Goal: Task Accomplishment & Management: Use online tool/utility

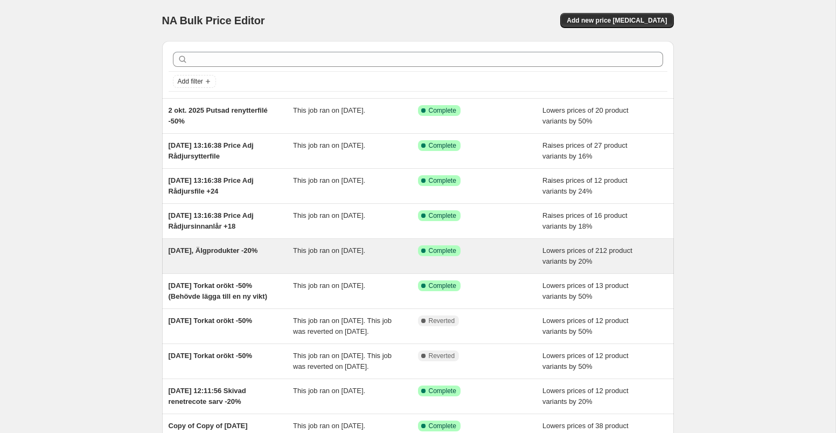
click at [489, 257] on div "Success Complete Complete" at bounding box center [480, 256] width 125 height 22
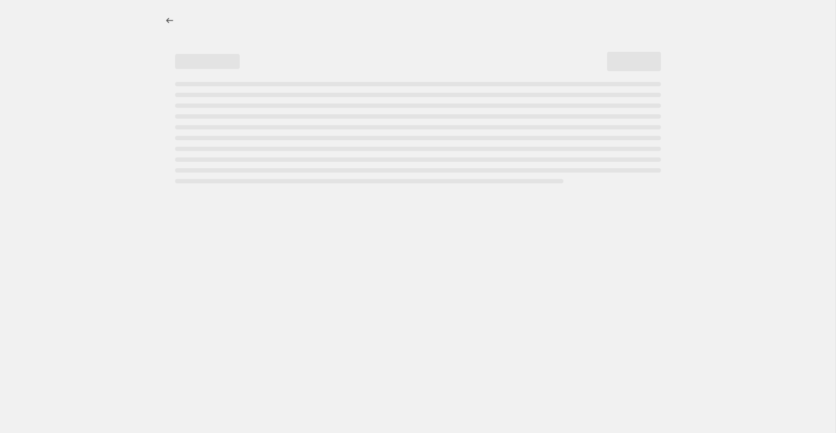
select select "percentage"
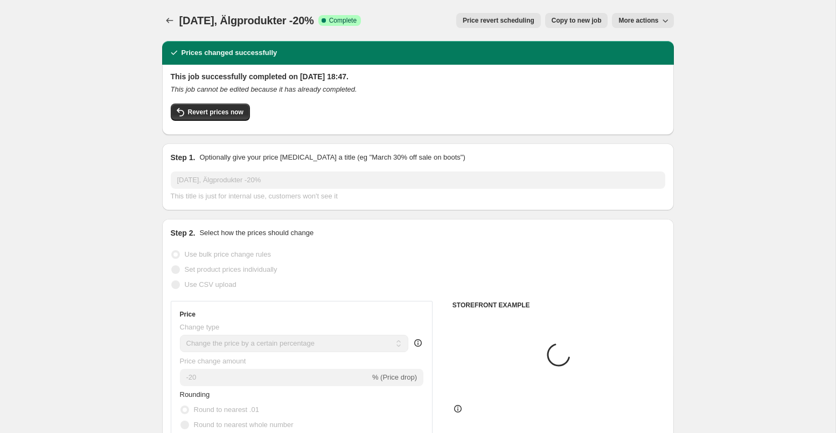
select select "collection"
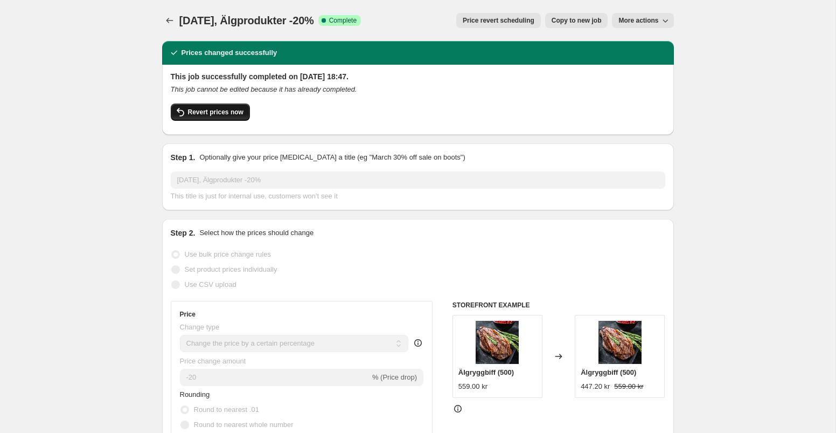
click at [222, 112] on span "Revert prices now" at bounding box center [215, 112] width 55 height 9
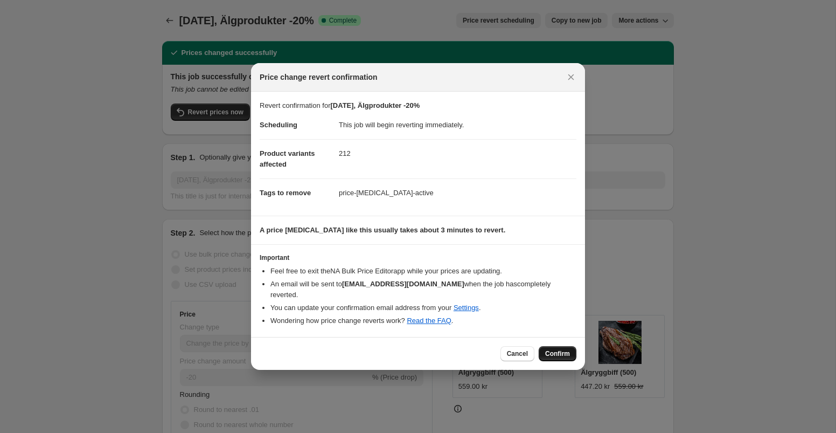
click at [555, 349] on span "Confirm" at bounding box center [557, 353] width 25 height 9
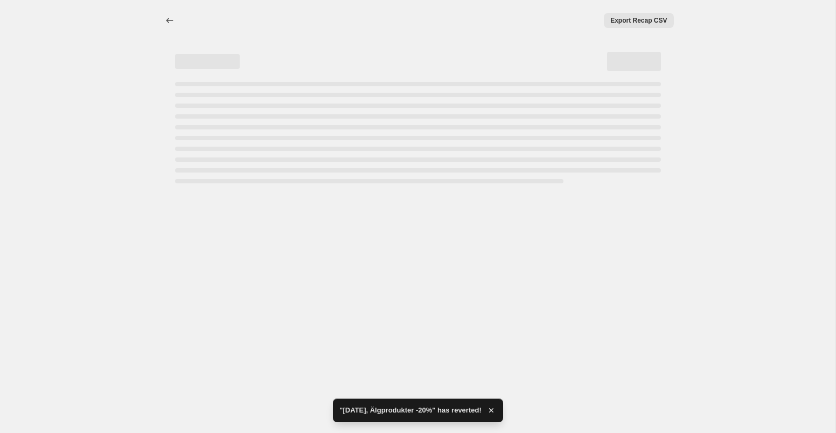
select select "percentage"
select select "collection"
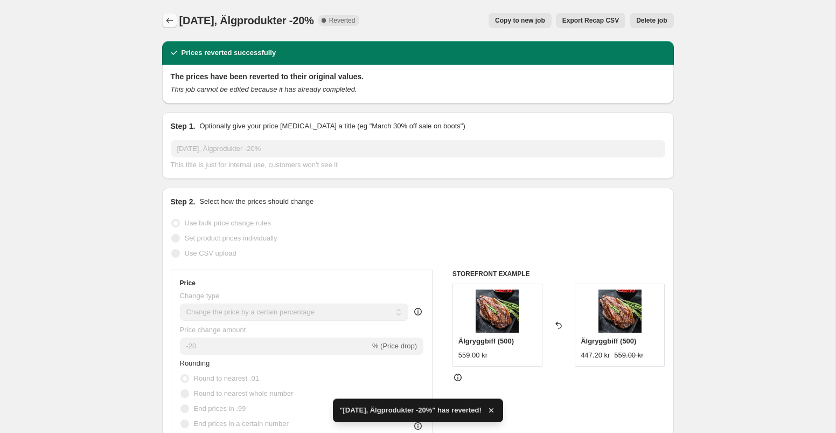
click at [168, 17] on icon "Price change jobs" at bounding box center [169, 20] width 11 height 11
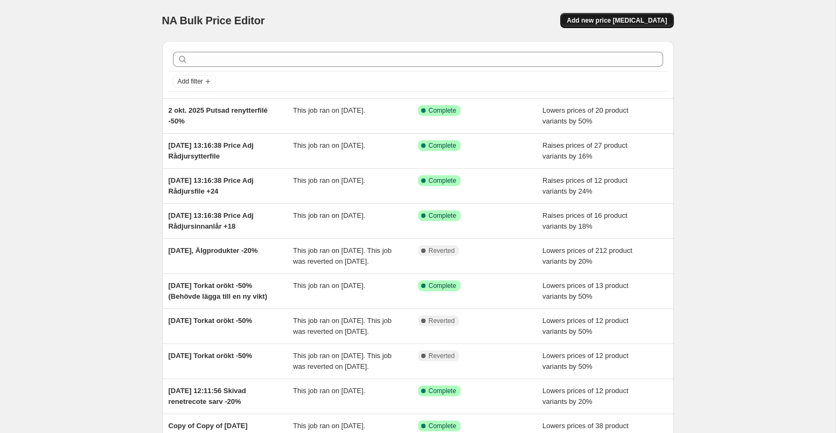
click at [609, 22] on span "Add new price [MEDICAL_DATA]" at bounding box center [617, 20] width 100 height 9
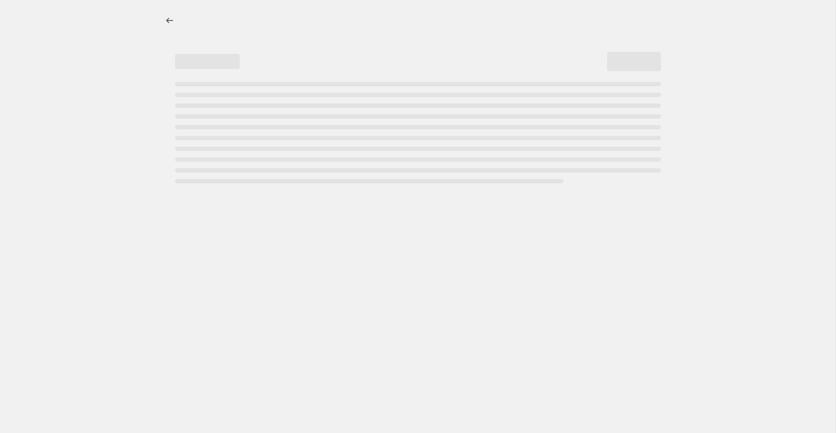
select select "percentage"
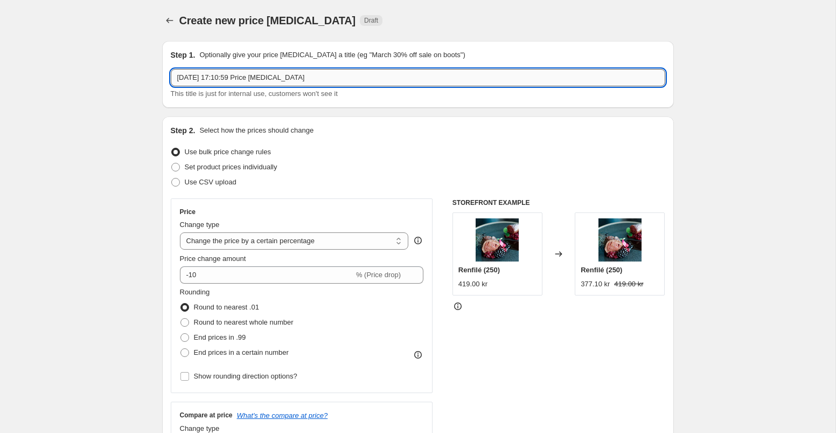
drag, startPoint x: 308, startPoint y: 80, endPoint x: 267, endPoint y: 80, distance: 40.9
click at [267, 80] on input "[DATE] 17:10:59 Price [MEDICAL_DATA]" at bounding box center [418, 77] width 494 height 17
type input "[DATE] 17:10:59 Price Adj Älgryggbiff, entrecote, innanlår +33%"
click at [277, 264] on div "Price change amount -10 % (Price drop)" at bounding box center [302, 268] width 244 height 30
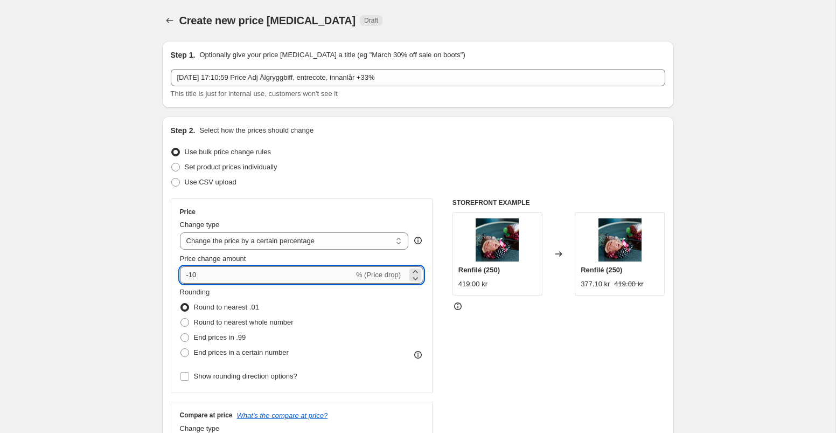
click at [275, 269] on input "-10" at bounding box center [267, 274] width 174 height 17
click at [244, 280] on input "-10" at bounding box center [267, 274] width 174 height 17
type input "-1"
type input "33"
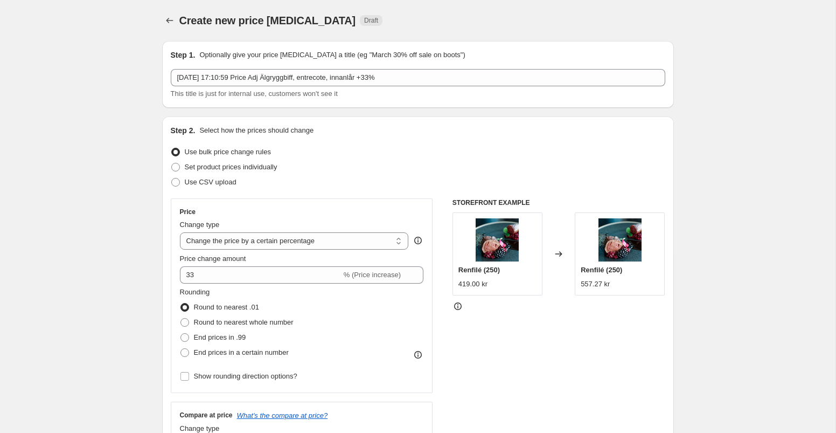
click at [444, 308] on div "Price Change type Change the price to a certain amount Change the price by a ce…" at bounding box center [418, 330] width 494 height 264
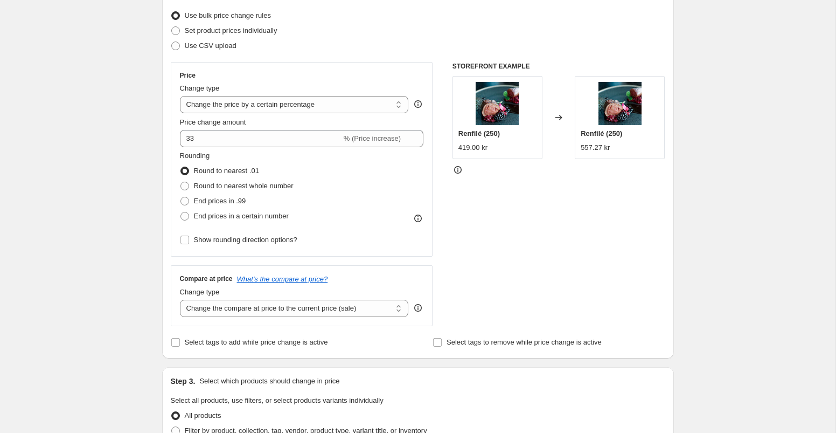
scroll to position [156, 0]
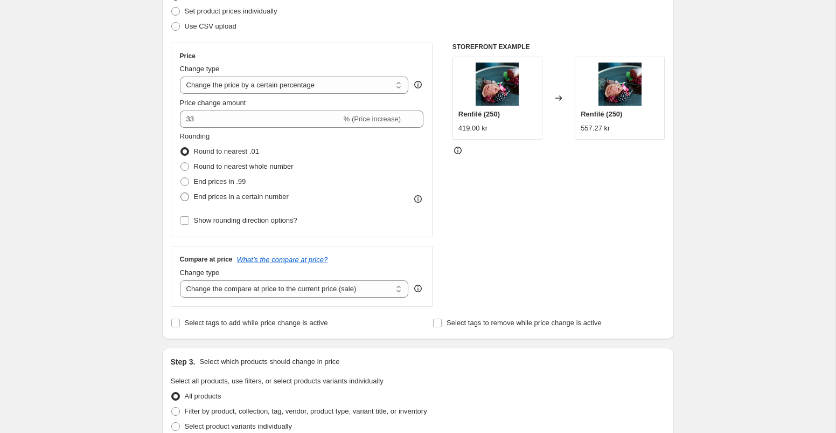
click at [185, 194] on span at bounding box center [184, 196] width 9 height 9
click at [181, 193] on input "End prices in a certain number" at bounding box center [180, 192] width 1 height 1
radio input "true"
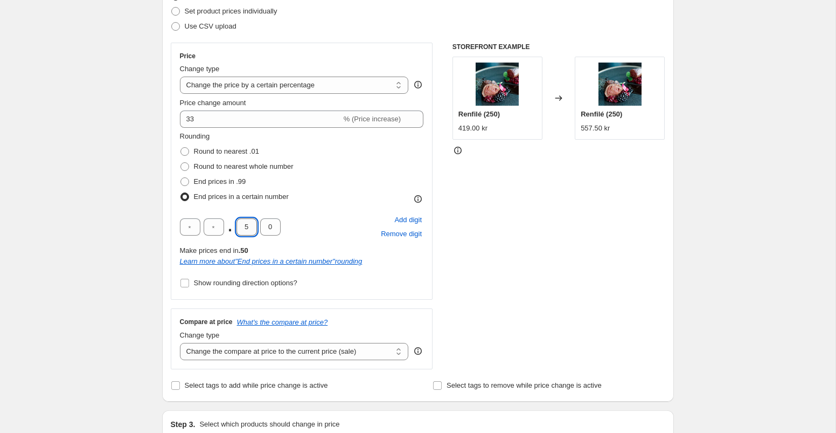
click at [250, 227] on input "5" at bounding box center [246, 226] width 20 height 17
type input "0"
click at [215, 227] on input "text" at bounding box center [214, 226] width 20 height 17
type input "9"
click at [423, 255] on div "Make prices end in 9.00" at bounding box center [302, 250] width 244 height 11
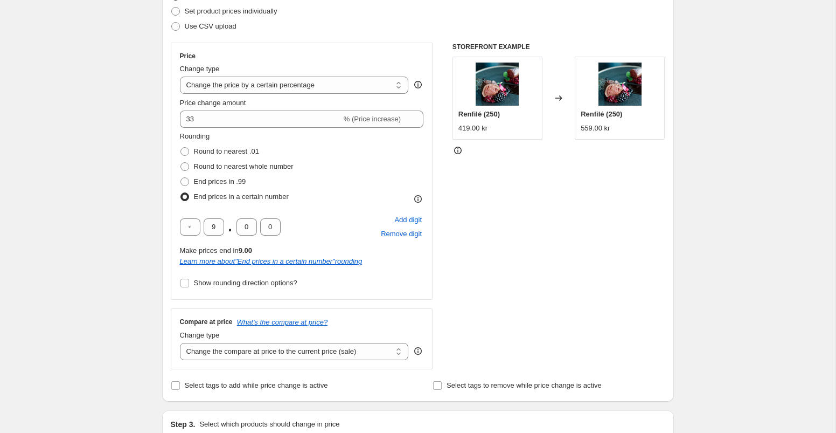
scroll to position [212, 0]
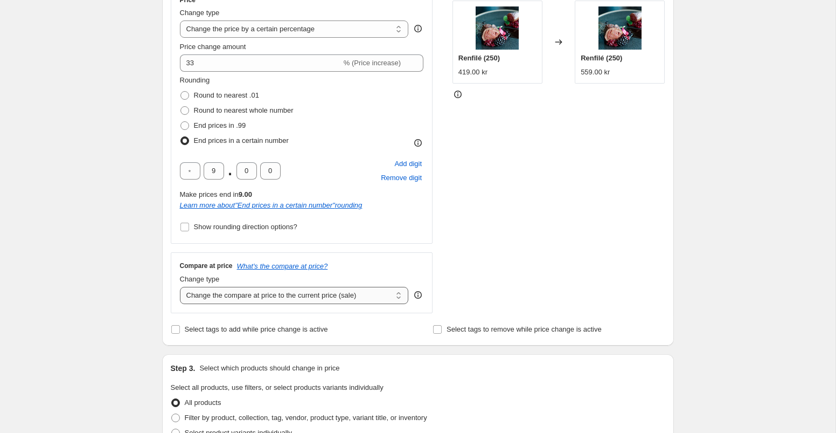
click at [390, 294] on select "Change the compare at price to the current price (sale) Change the compare at p…" at bounding box center [294, 295] width 229 height 17
select select "remove"
click at [180, 287] on select "Change the compare at price to the current price (sale) Change the compare at p…" at bounding box center [294, 295] width 229 height 17
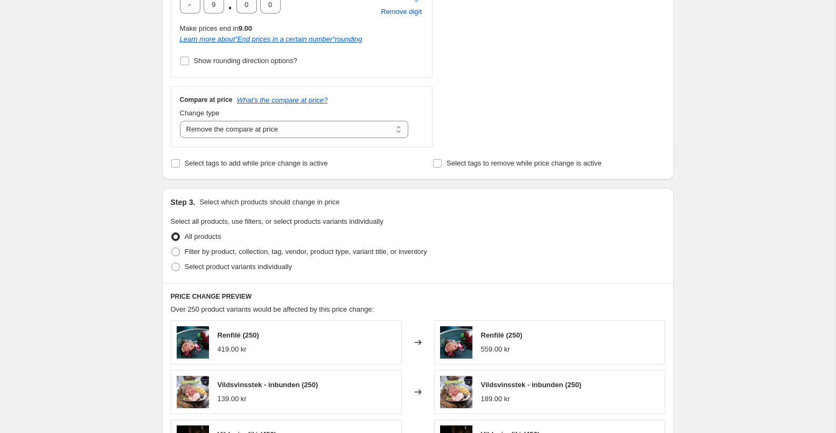
scroll to position [397, 0]
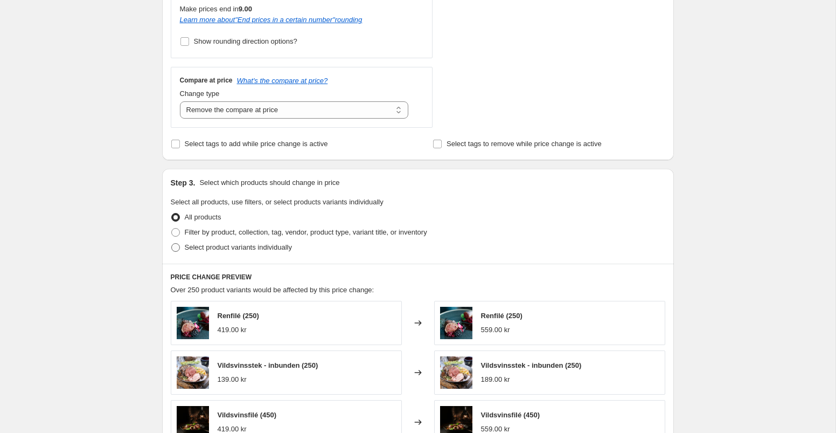
click at [175, 246] on span at bounding box center [175, 247] width 9 height 9
click at [172, 243] on input "Select product variants individually" at bounding box center [171, 243] width 1 height 1
radio input "true"
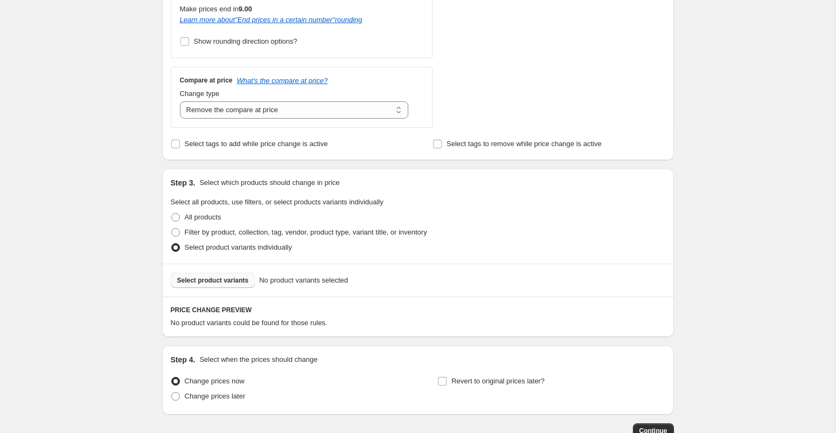
click at [205, 281] on span "Select product variants" at bounding box center [213, 280] width 72 height 9
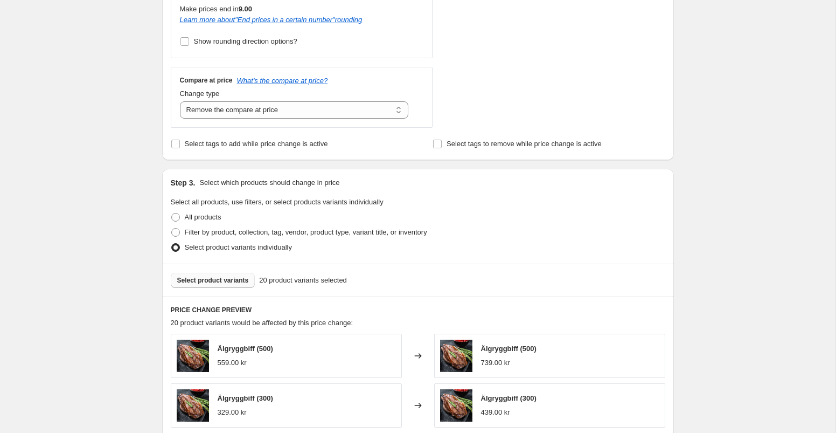
click at [228, 281] on span "Select product variants" at bounding box center [213, 280] width 72 height 9
click at [232, 283] on span "Select product variants" at bounding box center [213, 280] width 72 height 9
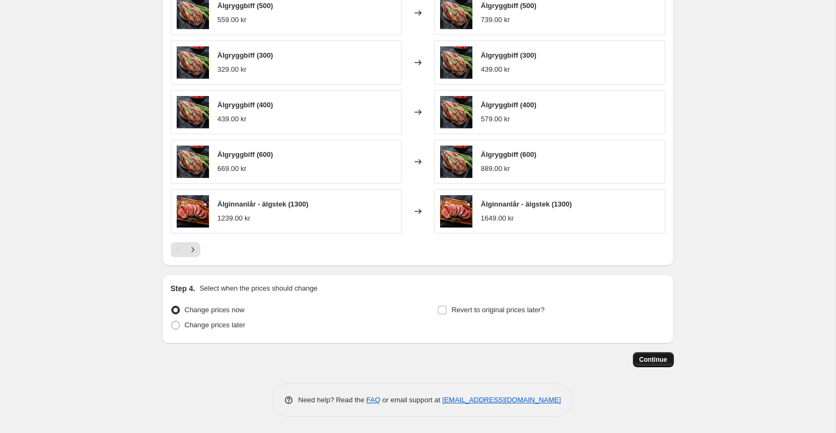
click at [646, 359] on span "Continue" at bounding box center [653, 359] width 28 height 9
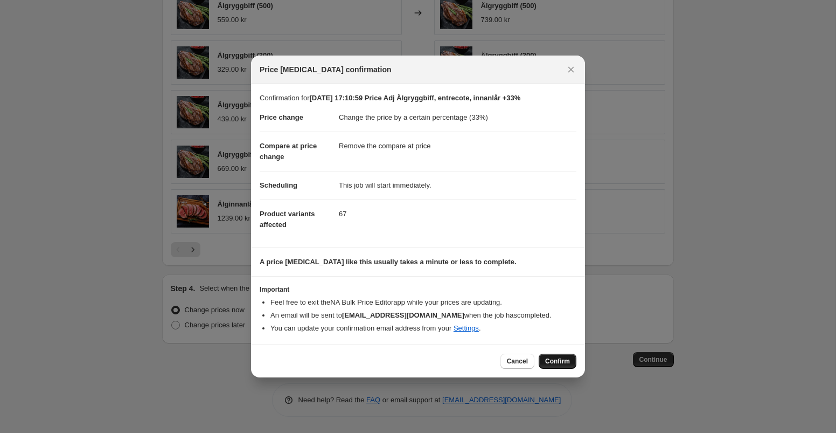
click at [559, 360] on span "Confirm" at bounding box center [557, 361] width 25 height 9
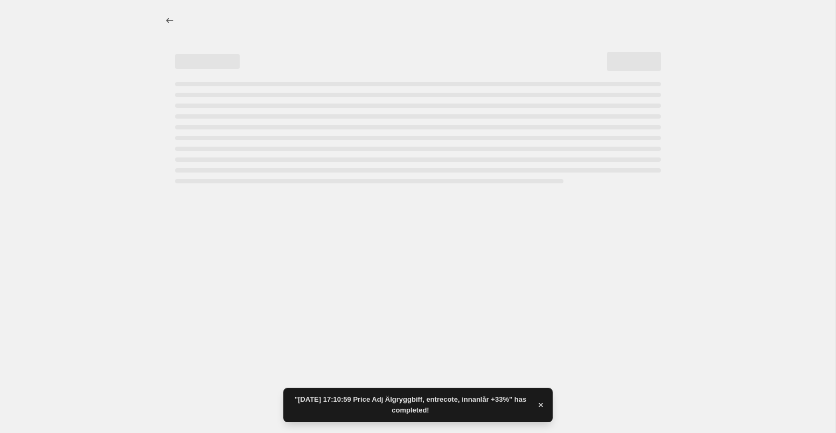
select select "percentage"
select select "remove"
